Goal: Information Seeking & Learning: Learn about a topic

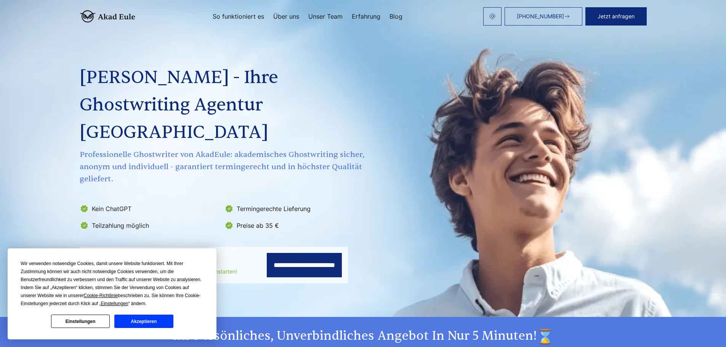
click at [130, 323] on button "Akzeptieren" at bounding box center [143, 321] width 59 height 13
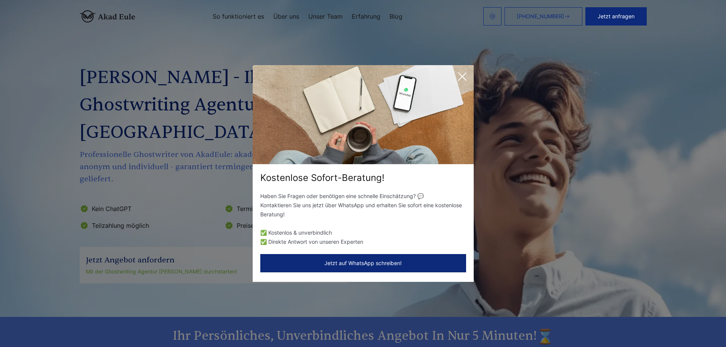
click at [464, 75] on icon at bounding box center [463, 77] width 8 height 8
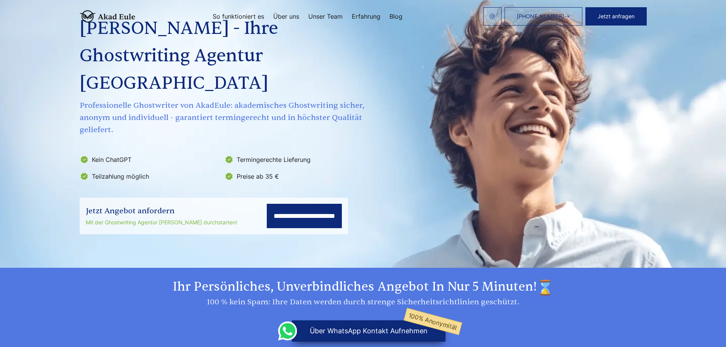
scroll to position [38, 0]
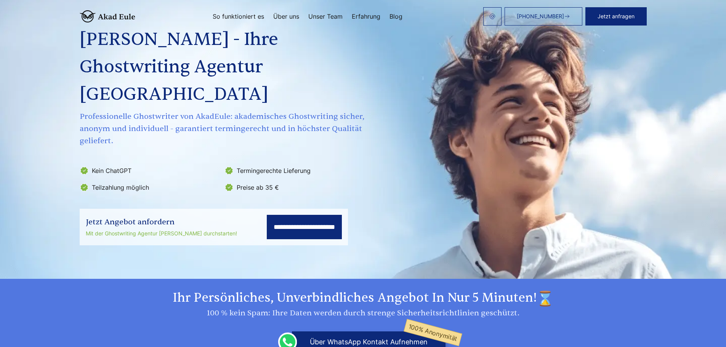
click at [274, 19] on link "Über uns" at bounding box center [286, 16] width 26 height 6
click at [283, 16] on link "Über uns" at bounding box center [286, 16] width 26 height 6
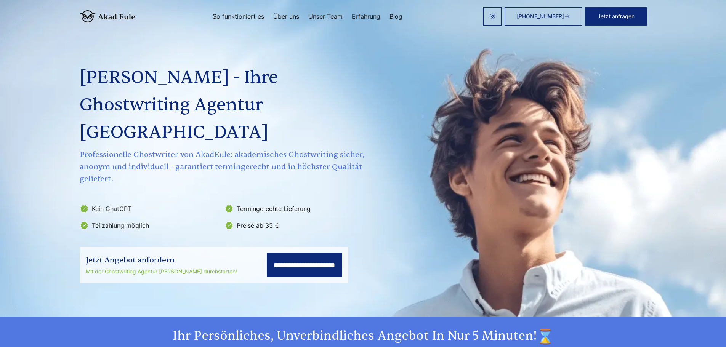
click at [278, 18] on link "Über uns" at bounding box center [286, 16] width 26 height 6
click at [244, 13] on link "So funktioniert es" at bounding box center [238, 16] width 51 height 6
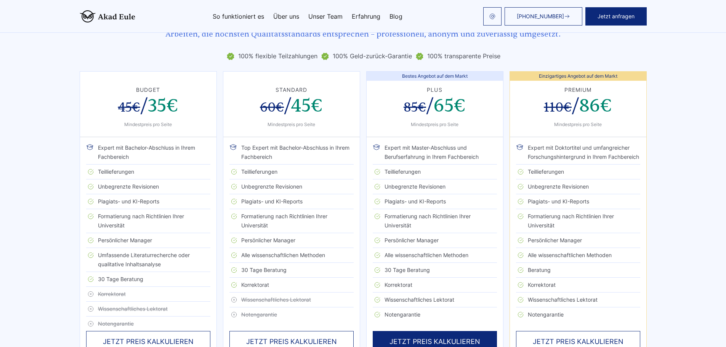
scroll to position [1295, 0]
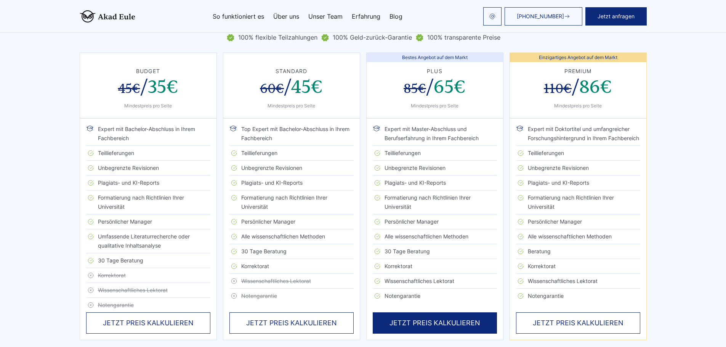
click at [427, 313] on div "JETZT PREIS KALKULIEREN" at bounding box center [435, 323] width 124 height 21
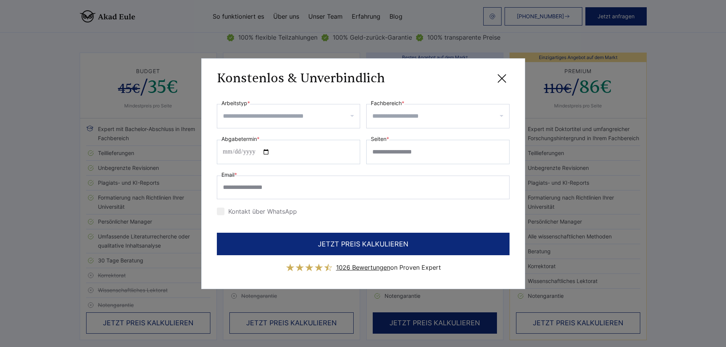
click at [387, 115] on input "Fachbereich *" at bounding box center [440, 116] width 137 height 12
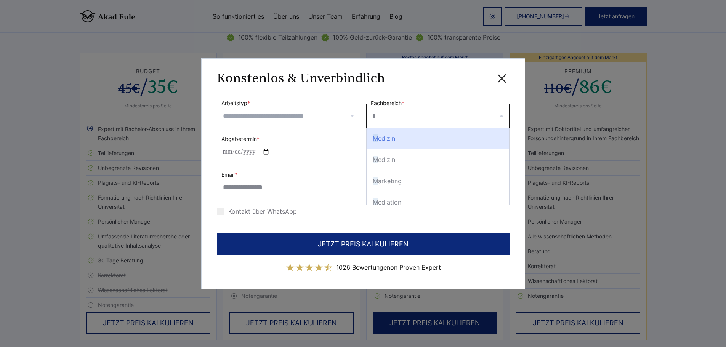
scroll to position [0, 0]
type input "******"
click at [409, 140] on div "Medien wissenschaften" at bounding box center [438, 138] width 143 height 21
select select "***"
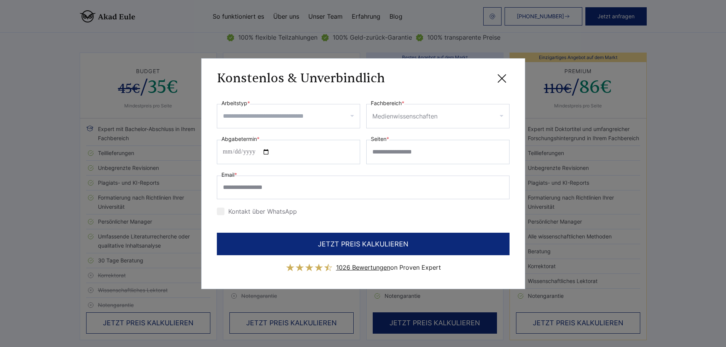
click at [296, 117] on input "Arbeitstyp *" at bounding box center [291, 116] width 137 height 12
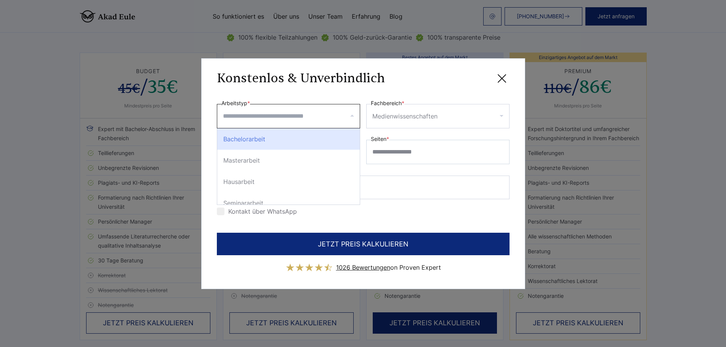
click at [259, 136] on div "Bachelorarbeit" at bounding box center [288, 138] width 143 height 21
select select "**"
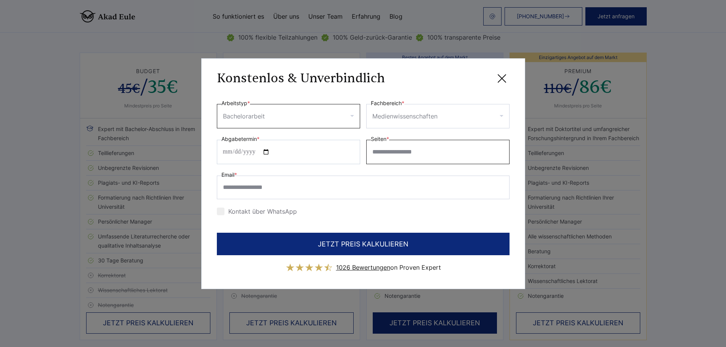
click at [397, 154] on input "Seiten *" at bounding box center [437, 152] width 143 height 24
click at [499, 148] on input "*" at bounding box center [437, 152] width 143 height 24
click at [500, 154] on input "*" at bounding box center [437, 152] width 143 height 24
click at [437, 154] on input "*" at bounding box center [437, 152] width 143 height 24
type input "**"
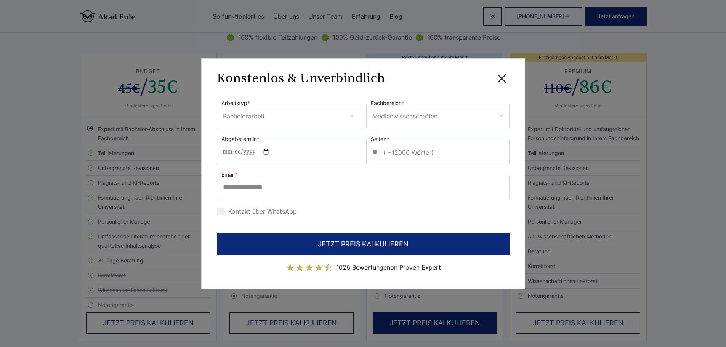
click at [388, 171] on div "Email *" at bounding box center [363, 184] width 293 height 29
click at [501, 80] on icon at bounding box center [501, 78] width 15 height 15
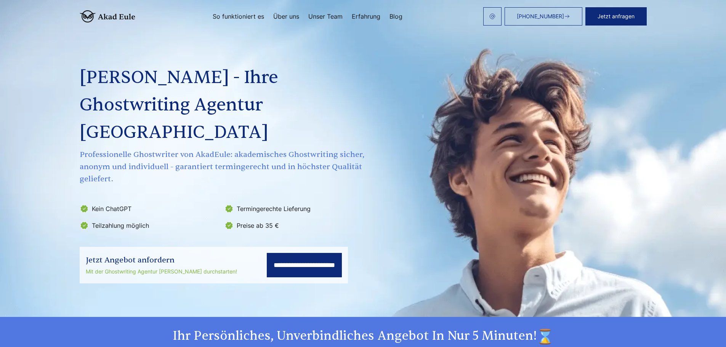
click at [368, 15] on link "Erfahrung" at bounding box center [366, 16] width 29 height 6
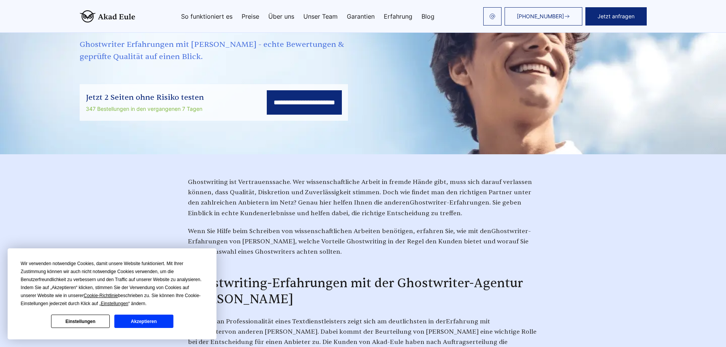
scroll to position [114, 0]
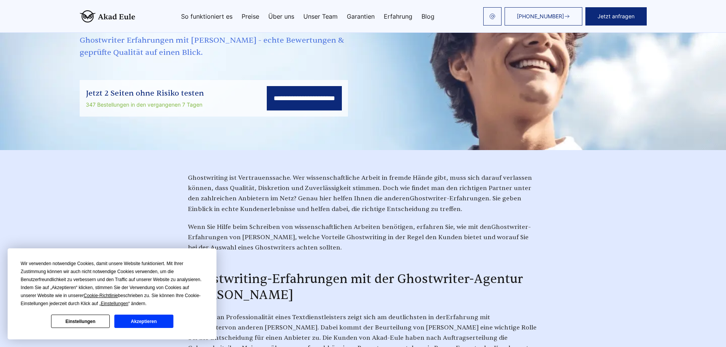
click at [127, 322] on button "Akzeptieren" at bounding box center [143, 321] width 59 height 13
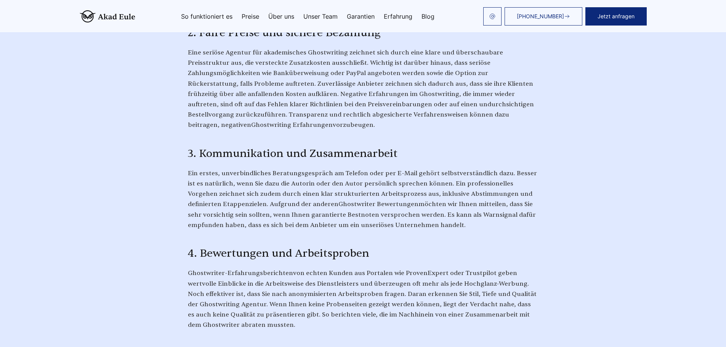
scroll to position [724, 0]
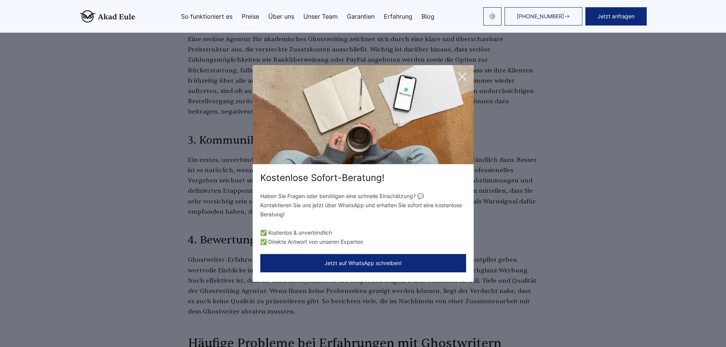
click at [460, 77] on icon at bounding box center [462, 76] width 15 height 15
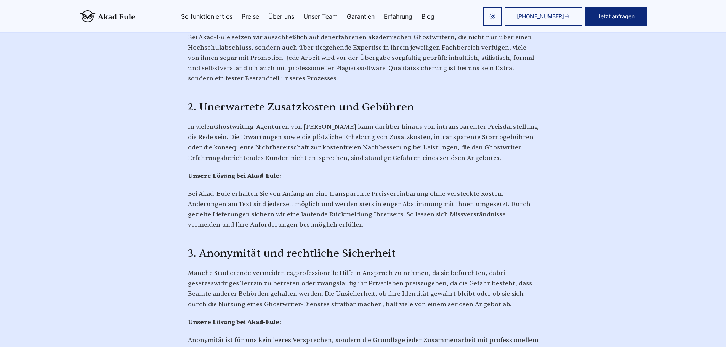
scroll to position [1144, 0]
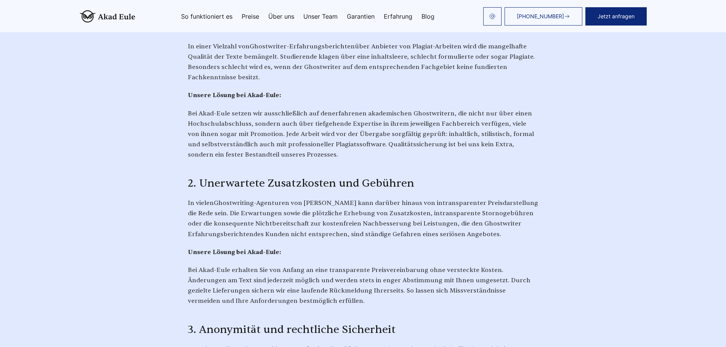
click at [222, 19] on link "So funktioniert es" at bounding box center [206, 16] width 51 height 6
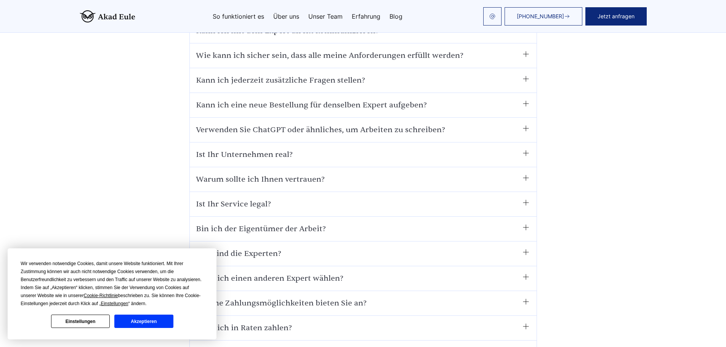
scroll to position [4231, 0]
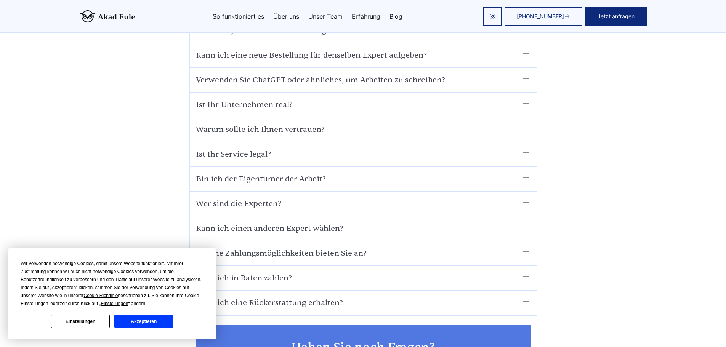
click at [311, 148] on summary "Ist Ihr Service legal?" at bounding box center [363, 154] width 335 height 12
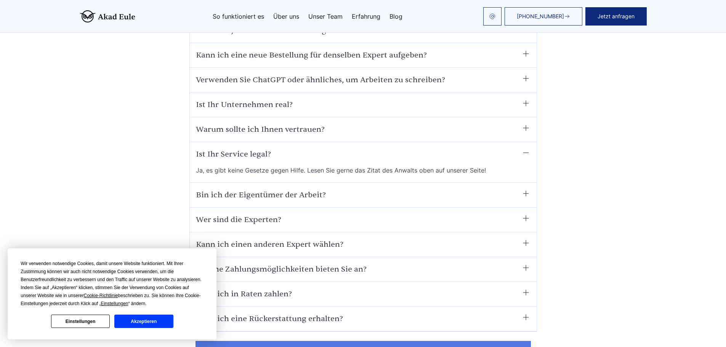
click at [295, 148] on summary "Ist Ihr Service legal?" at bounding box center [363, 154] width 335 height 12
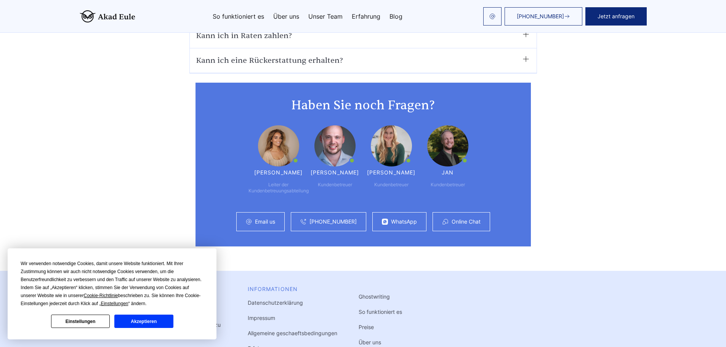
scroll to position [4459, 0]
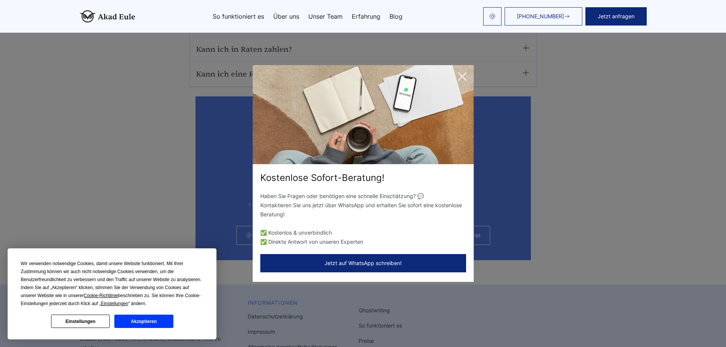
click at [460, 71] on icon at bounding box center [462, 76] width 15 height 15
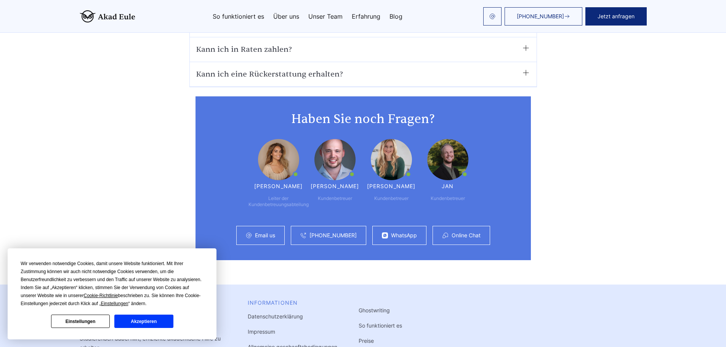
click at [145, 321] on button "Akzeptieren" at bounding box center [143, 321] width 59 height 13
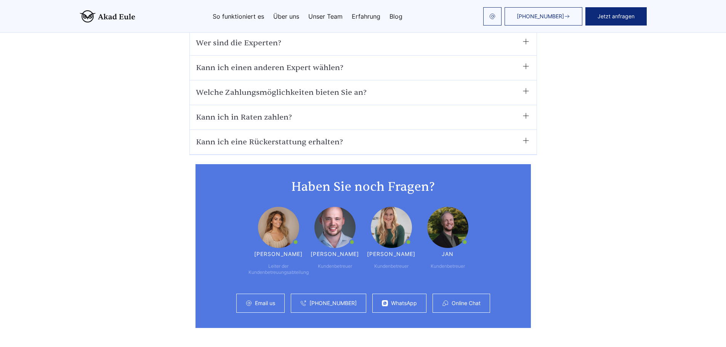
scroll to position [4383, 0]
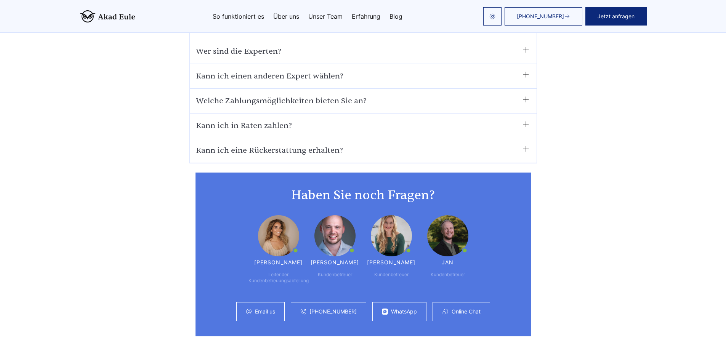
click at [453, 309] on link "Online Chat" at bounding box center [466, 312] width 29 height 6
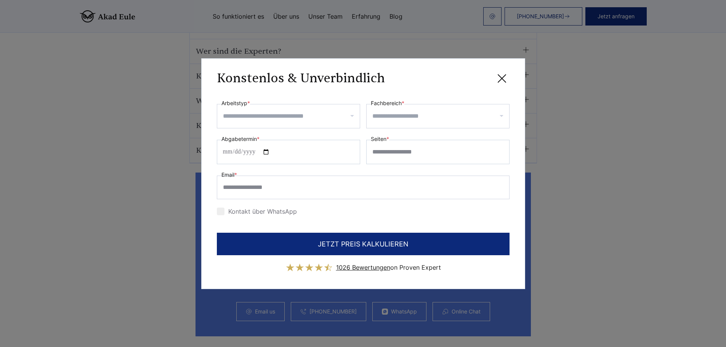
click at [501, 75] on icon at bounding box center [501, 78] width 15 height 15
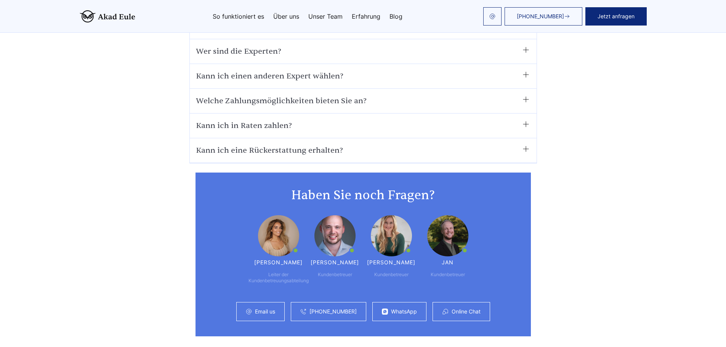
click at [255, 309] on link "Email us" at bounding box center [265, 312] width 20 height 6
click at [258, 309] on link "Email us" at bounding box center [265, 312] width 20 height 6
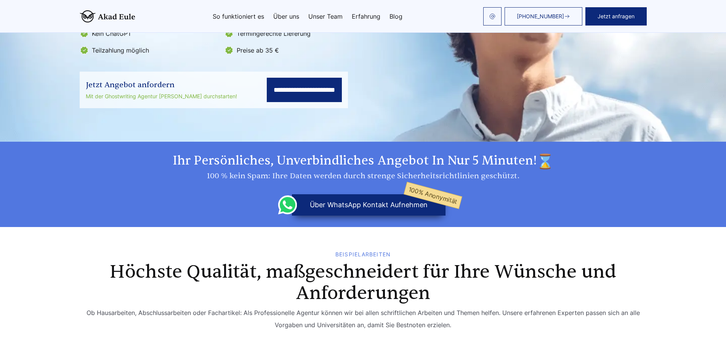
scroll to position [162, 0]
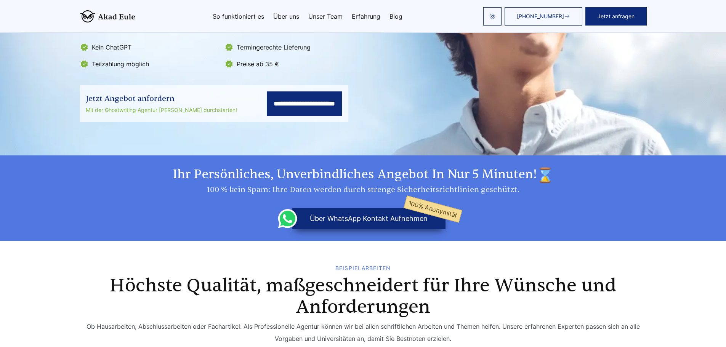
click at [282, 19] on link "Über uns" at bounding box center [286, 16] width 26 height 6
click at [493, 17] on img at bounding box center [493, 16] width 6 height 6
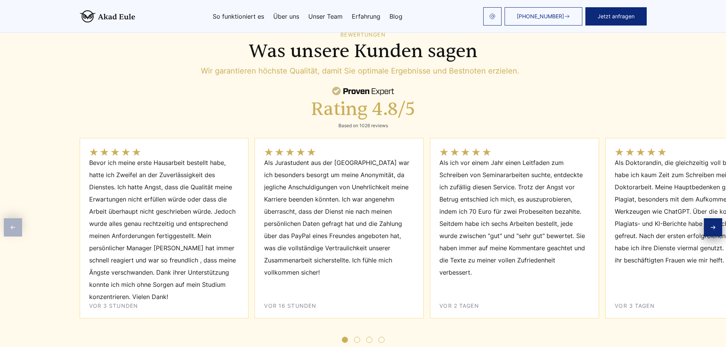
scroll to position [2907, 0]
click at [713, 224] on icon "Next slide" at bounding box center [713, 227] width 6 height 6
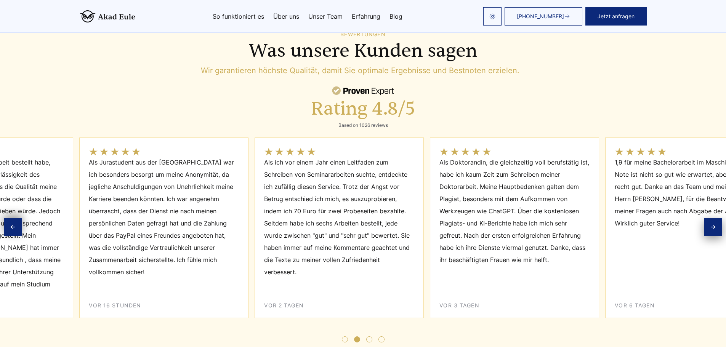
click at [713, 224] on icon "Next slide" at bounding box center [713, 227] width 6 height 6
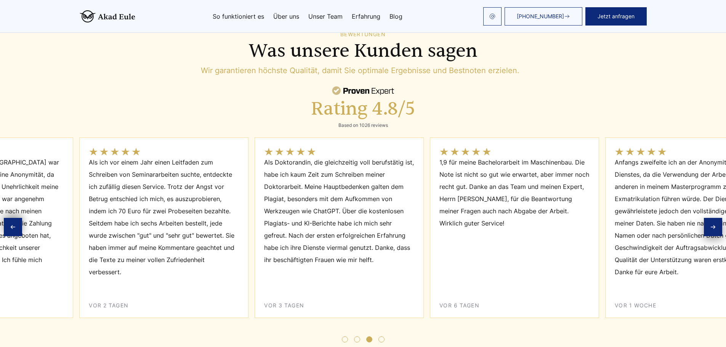
click at [713, 224] on icon "Next slide" at bounding box center [713, 227] width 6 height 6
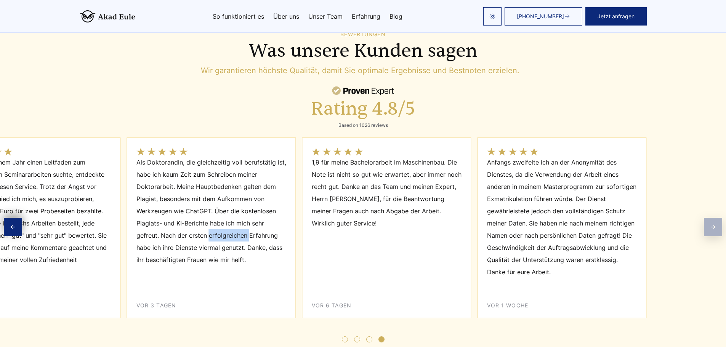
click at [713, 190] on div "BEWERTUNGEN Was unsere Kunden sagen Wir garantieren höchste Qualität, damit Sie…" at bounding box center [363, 186] width 726 height 311
click at [690, 192] on div "BEWERTUNGEN Was unsere Kunden sagen Wir garantieren höchste Qualität, damit Sie…" at bounding box center [363, 186] width 726 height 311
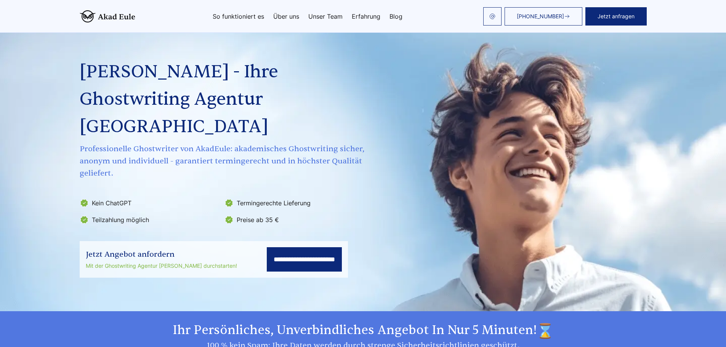
scroll to position [0, 0]
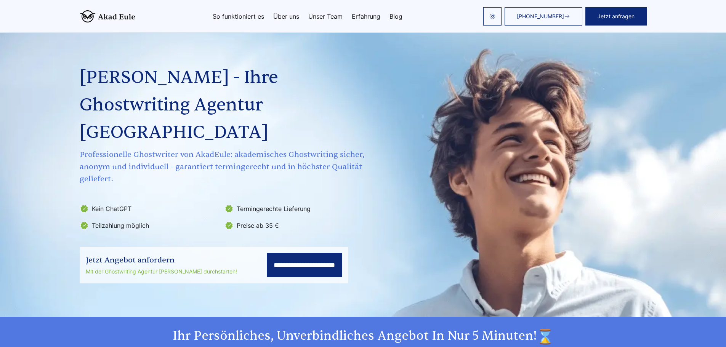
scroll to position [2306, 0]
